Goal: Information Seeking & Learning: Check status

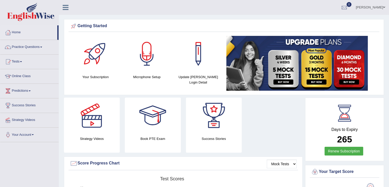
click at [26, 59] on link "Tests" at bounding box center [29, 61] width 58 height 13
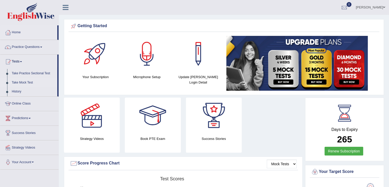
click at [28, 84] on link "Take Mock Test" at bounding box center [33, 82] width 48 height 9
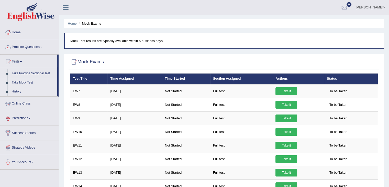
click at [22, 90] on link "History" at bounding box center [33, 91] width 48 height 9
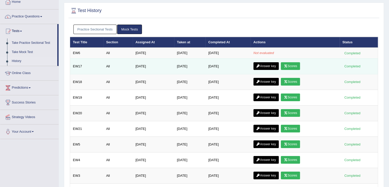
scroll to position [31, 0]
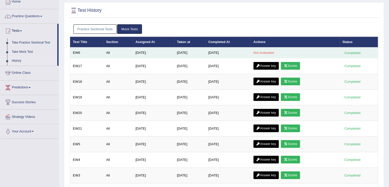
click at [274, 49] on td "Not evaluated" at bounding box center [295, 52] width 89 height 11
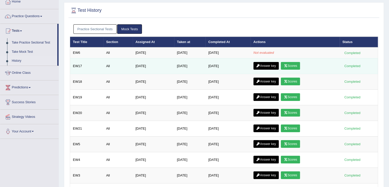
click at [269, 65] on link "Answer key" at bounding box center [266, 66] width 25 height 8
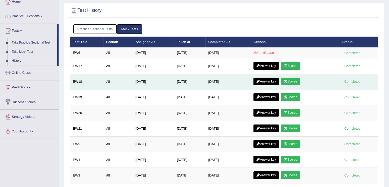
click at [260, 80] on icon at bounding box center [259, 81] width 4 height 3
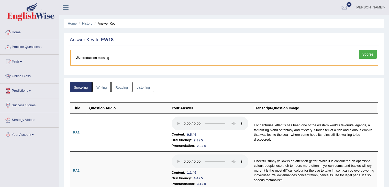
click at [367, 55] on link "Scores" at bounding box center [368, 54] width 18 height 9
click at [100, 88] on link "Writing" at bounding box center [101, 87] width 18 height 10
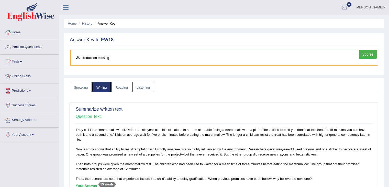
click at [121, 88] on link "Reading" at bounding box center [121, 87] width 20 height 10
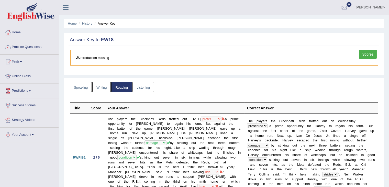
click at [136, 86] on link "Listening" at bounding box center [144, 87] width 22 height 10
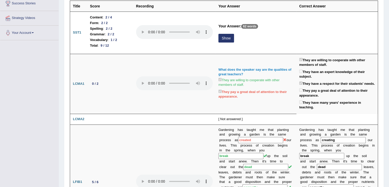
scroll to position [94, 0]
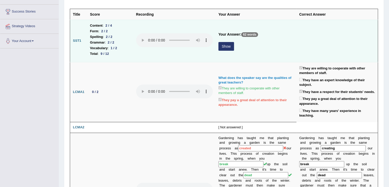
click at [225, 44] on button "Show" at bounding box center [227, 46] width 16 height 9
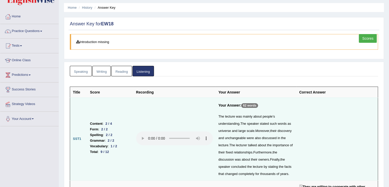
scroll to position [0, 0]
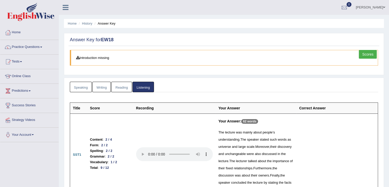
click at [368, 52] on link "Scores" at bounding box center [368, 54] width 18 height 9
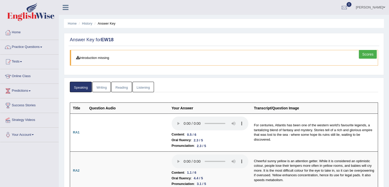
drag, startPoint x: 0, startPoint y: 0, endPoint x: 79, endPoint y: 12, distance: 80.1
click at [79, 12] on div "[PERSON_NAME] Toggle navigation Username: vamshikumar Access Type: Online Subsc…" at bounding box center [224, 7] width 331 height 15
click at [25, 69] on li "Tests Take Practice Sectional Test Take Mock Test History" at bounding box center [29, 62] width 58 height 15
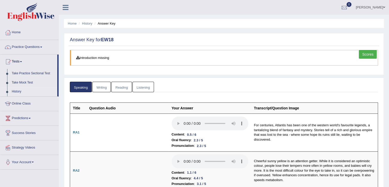
click at [24, 93] on link "History" at bounding box center [33, 91] width 48 height 9
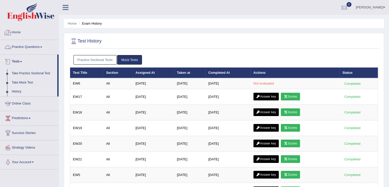
click at [29, 28] on link "Home" at bounding box center [29, 31] width 58 height 13
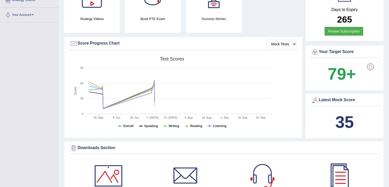
scroll to position [120, 0]
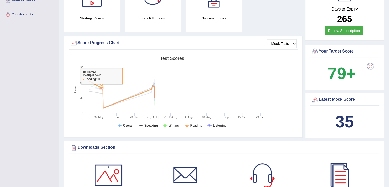
click at [97, 74] on rect at bounding box center [172, 93] width 205 height 79
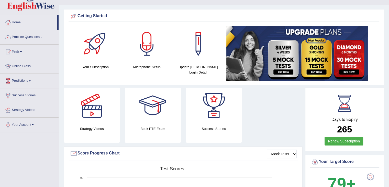
scroll to position [0, 0]
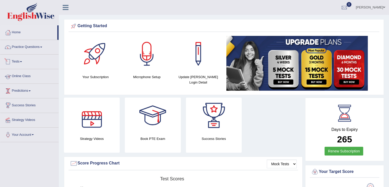
click at [18, 62] on link "Tests" at bounding box center [29, 61] width 58 height 13
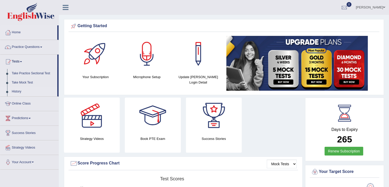
click at [25, 91] on link "History" at bounding box center [33, 91] width 48 height 9
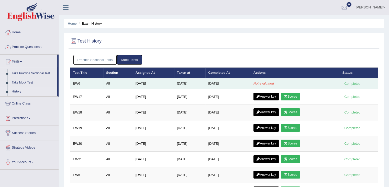
click at [271, 82] on em "Not evaluated" at bounding box center [264, 83] width 20 height 4
